Goal: Find specific page/section: Find specific page/section

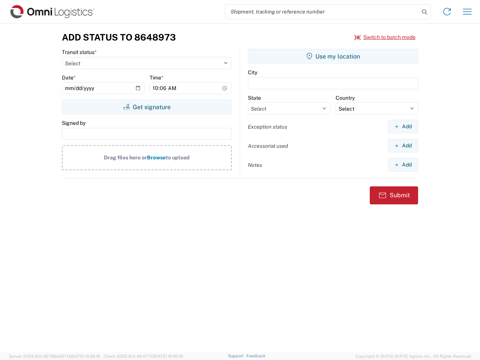
click at [322, 12] on input "search" at bounding box center [322, 11] width 194 height 14
click at [424, 12] on icon at bounding box center [424, 12] width 10 height 10
click at [447, 12] on icon at bounding box center [447, 12] width 12 height 12
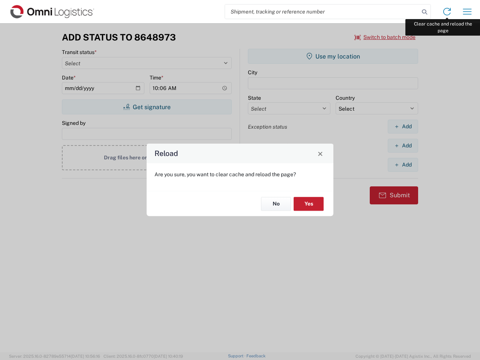
click at [467, 12] on div "Reload Are you sure, you want to clear cache and reload the page? No Yes" at bounding box center [240, 180] width 480 height 360
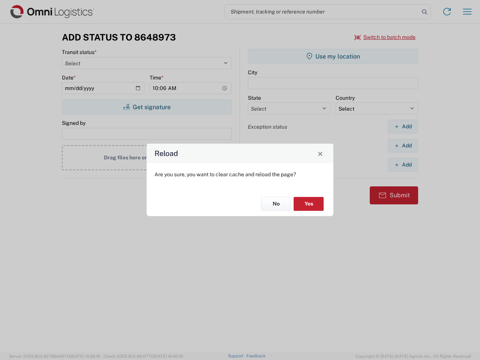
click at [385, 37] on div "Reload Are you sure, you want to clear cache and reload the page? No Yes" at bounding box center [240, 180] width 480 height 360
click at [147, 107] on div "Reload Are you sure, you want to clear cache and reload the page? No Yes" at bounding box center [240, 180] width 480 height 360
click at [333, 56] on div "Reload Are you sure, you want to clear cache and reload the page? No Yes" at bounding box center [240, 180] width 480 height 360
click at [403, 126] on div "Reload Are you sure, you want to clear cache and reload the page? No Yes" at bounding box center [240, 180] width 480 height 360
click at [403, 145] on div "Reload Are you sure, you want to clear cache and reload the page? No Yes" at bounding box center [240, 180] width 480 height 360
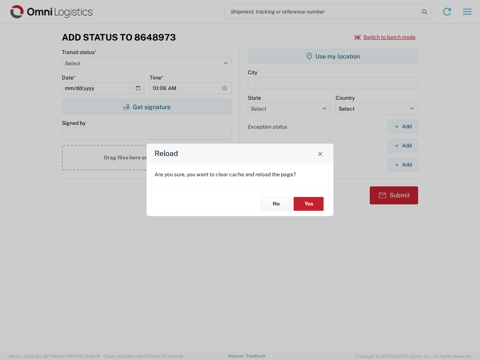
click at [403, 165] on div "Reload Are you sure, you want to clear cache and reload the page? No Yes" at bounding box center [240, 180] width 480 height 360
